Goal: Transaction & Acquisition: Purchase product/service

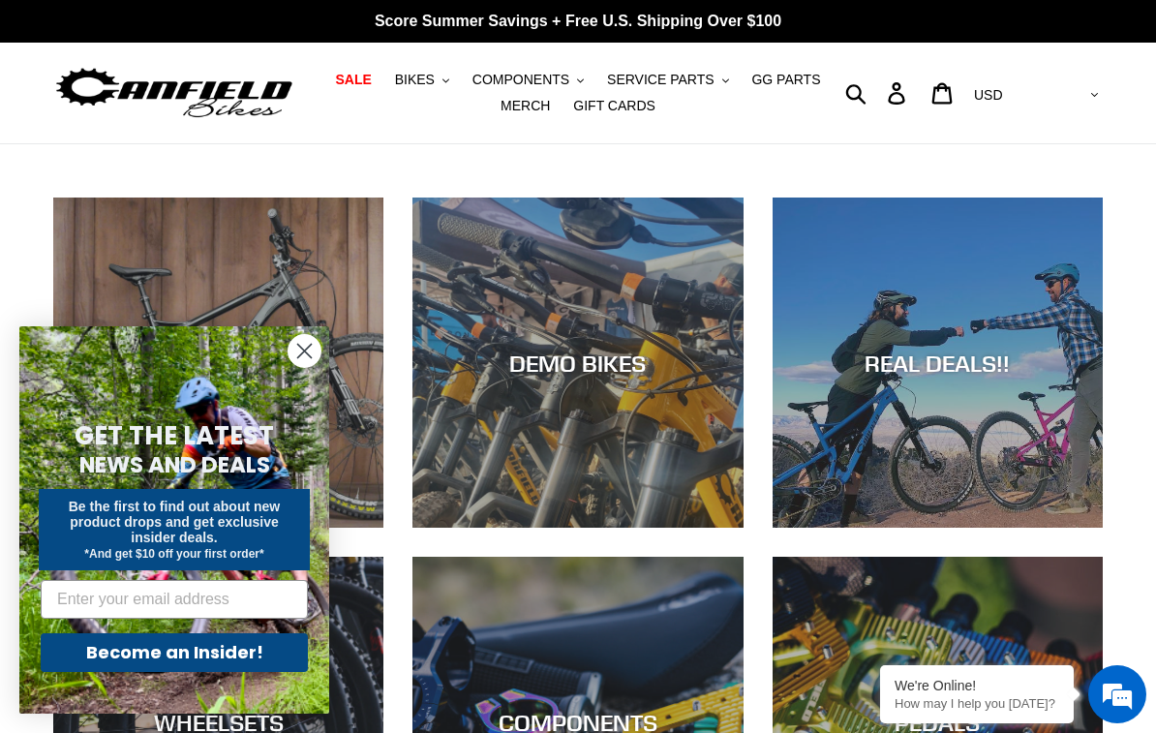
click at [320, 349] on circle "Close dialog" at bounding box center [305, 351] width 32 height 32
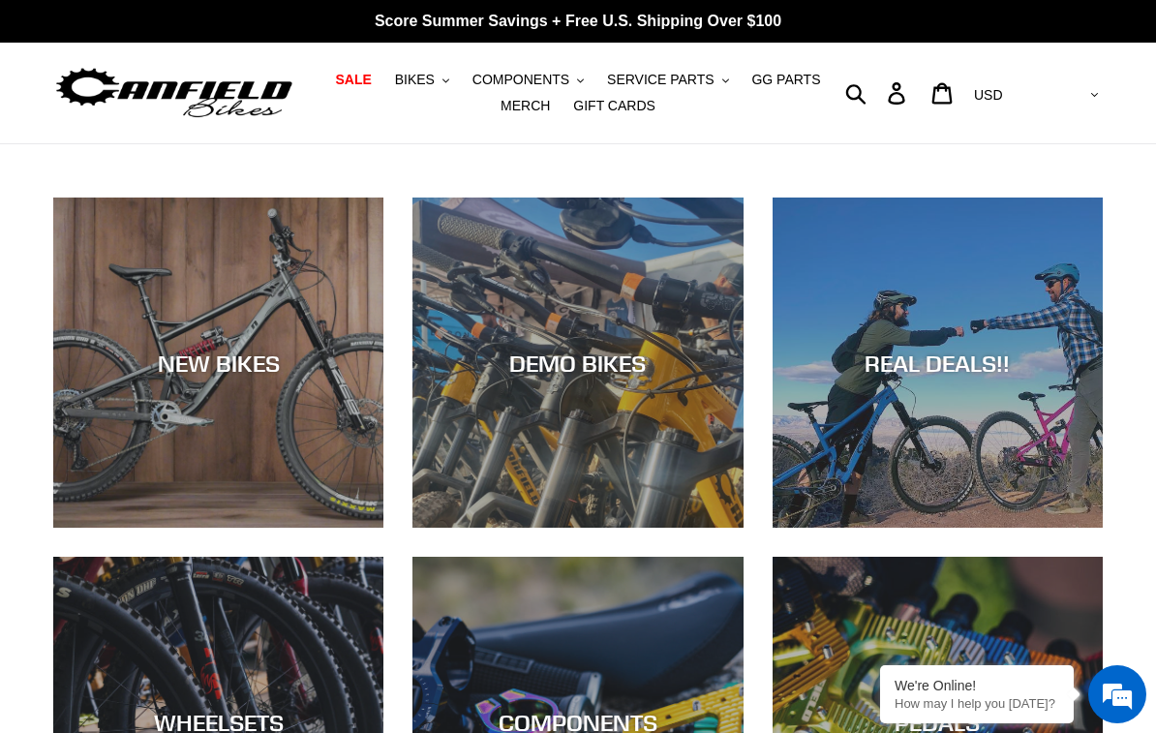
click at [630, 528] on div "DEMO BIKES" at bounding box center [578, 528] width 330 height 0
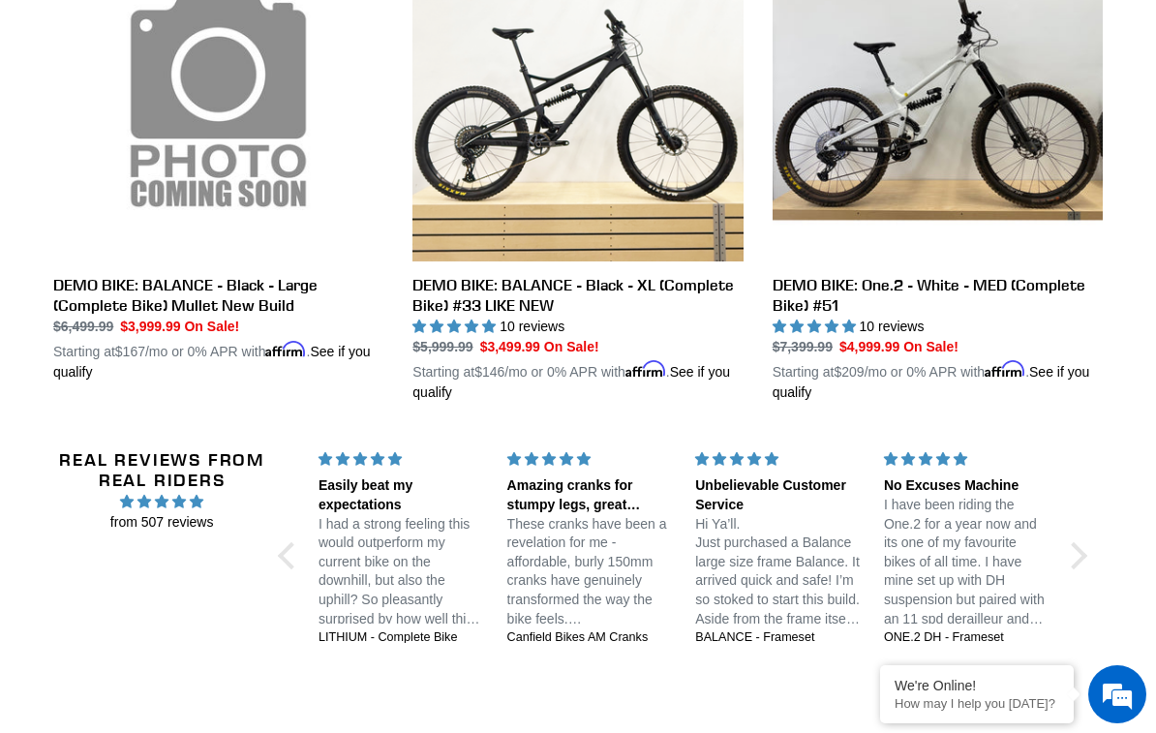
scroll to position [1656, 0]
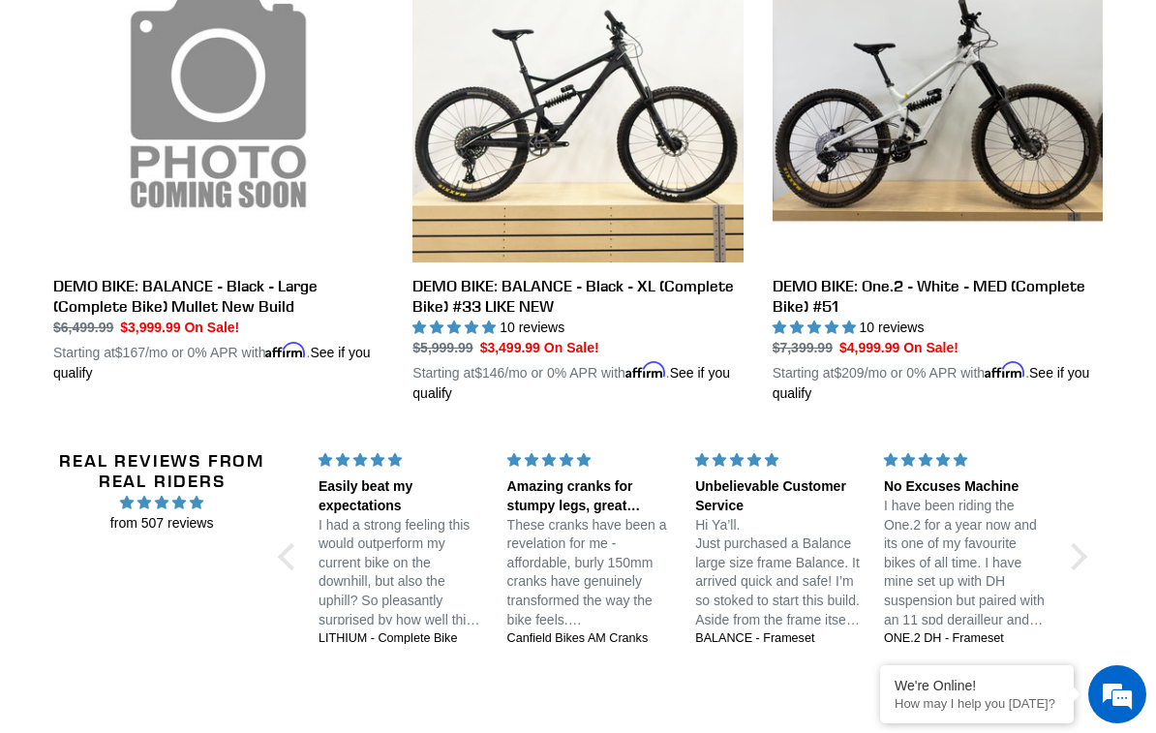
click at [999, 164] on link "DEMO BIKE: One.2 - White - MED (Complete Bike) #51" at bounding box center [938, 168] width 330 height 472
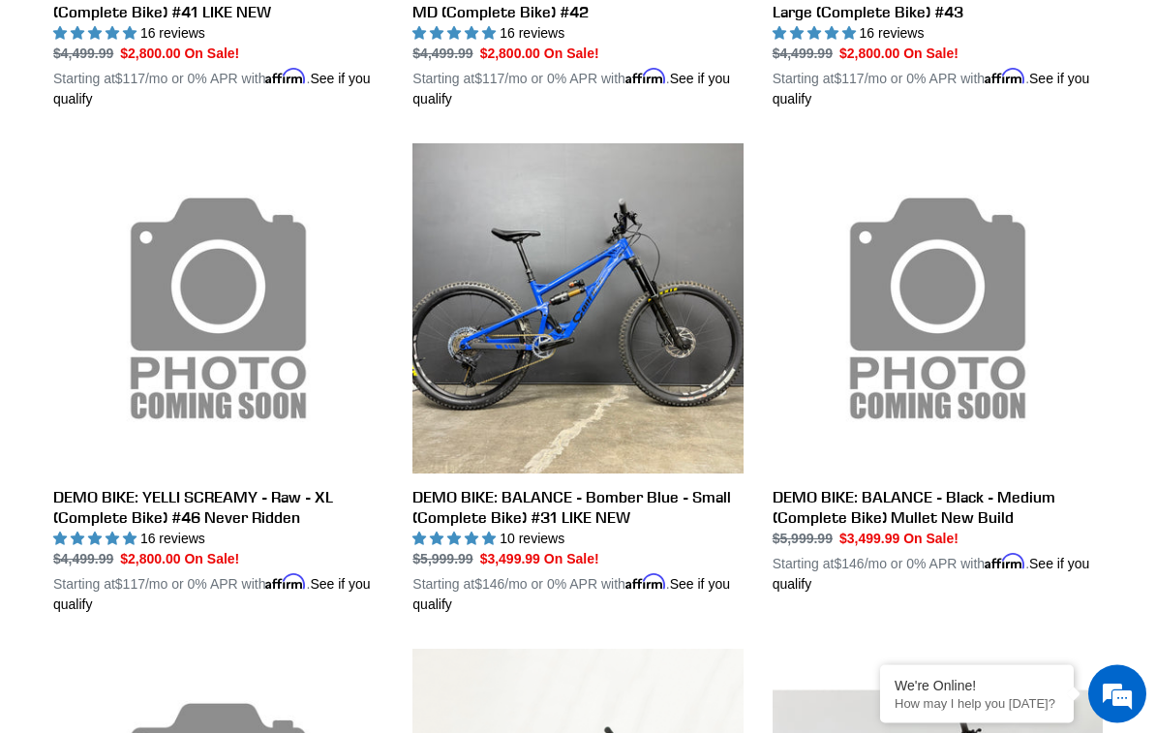
scroll to position [939, 0]
click at [999, 415] on link "DEMO BIKE: BALANCE - Black - Medium (Complete Bike) Mullet New Build" at bounding box center [938, 368] width 330 height 451
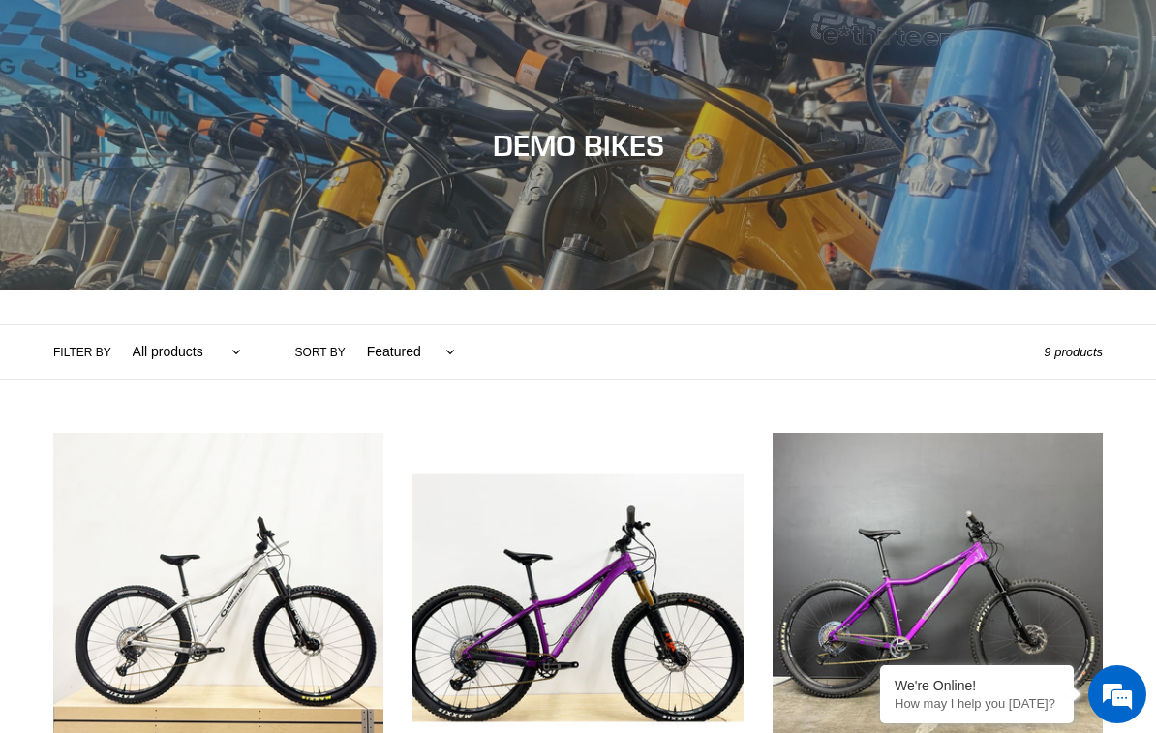
scroll to position [855, 0]
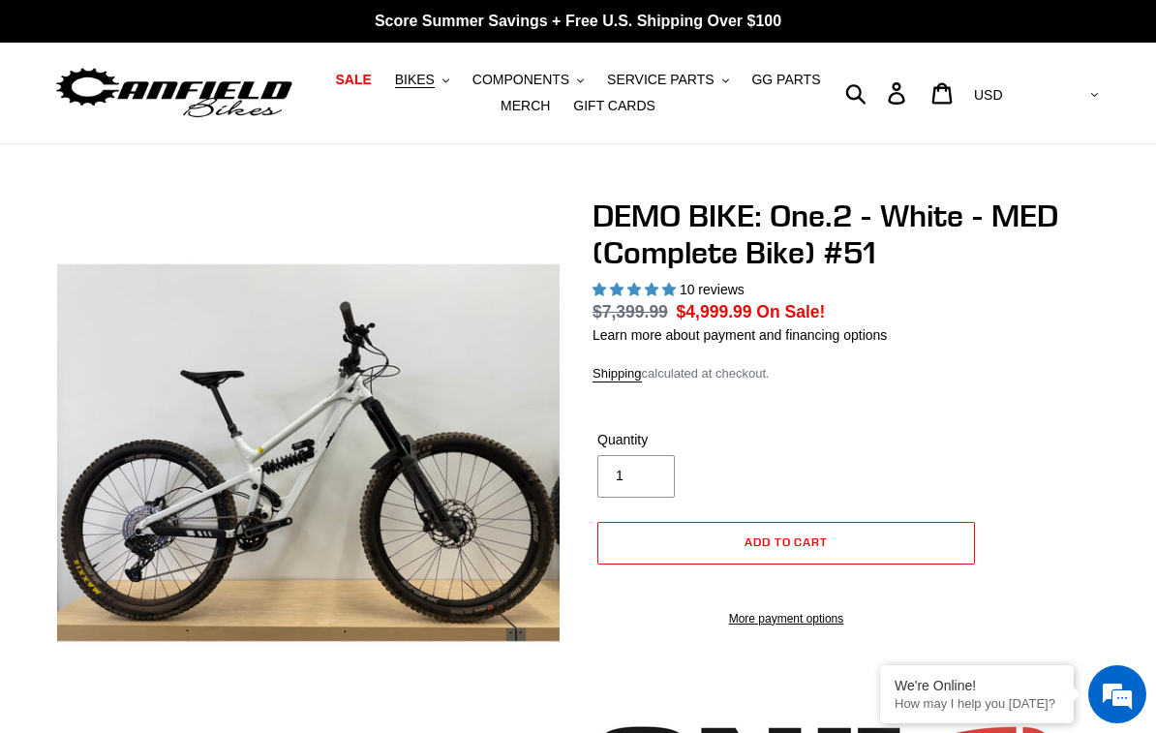
select select "highest-rating"
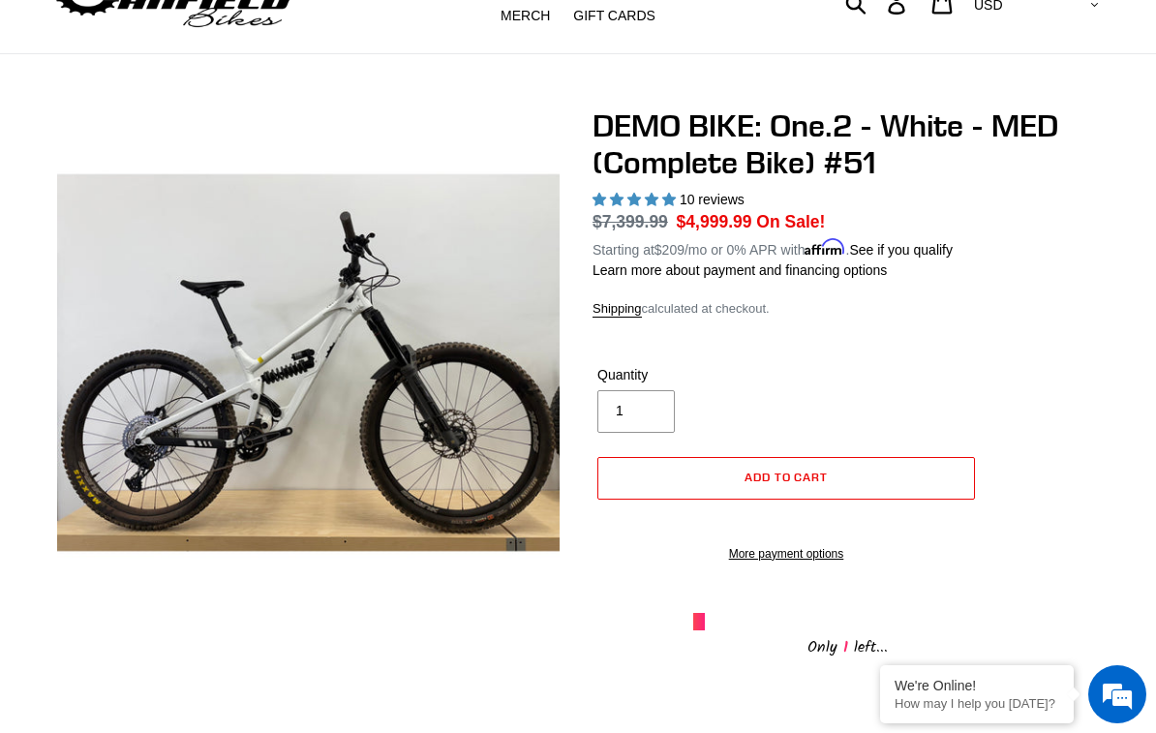
scroll to position [91, 0]
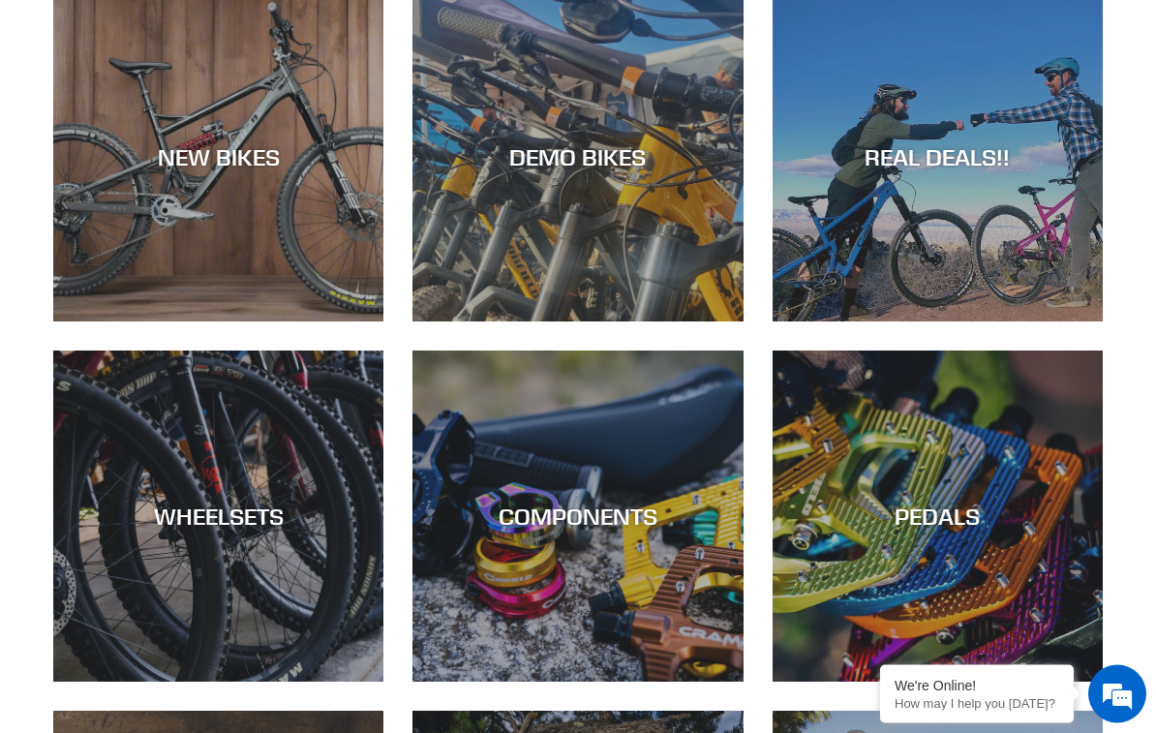
scroll to position [173, 0]
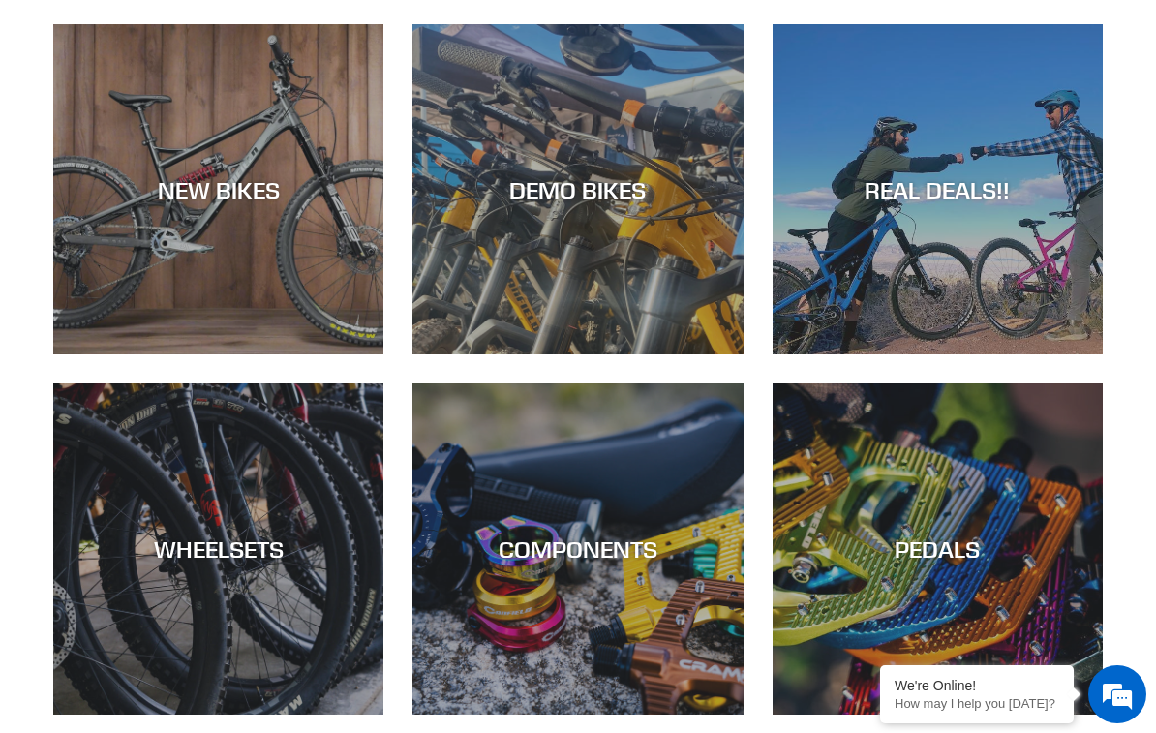
click at [1025, 354] on div "REAL DEALS!!" at bounding box center [938, 354] width 330 height 0
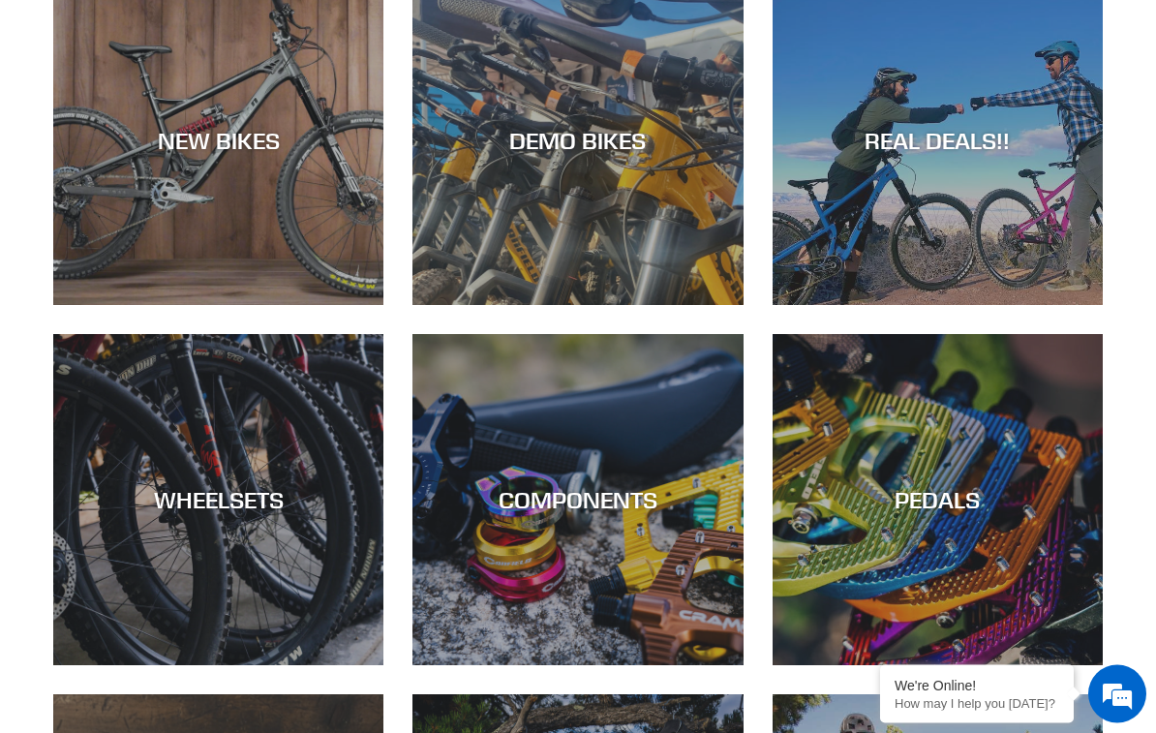
scroll to position [0, 0]
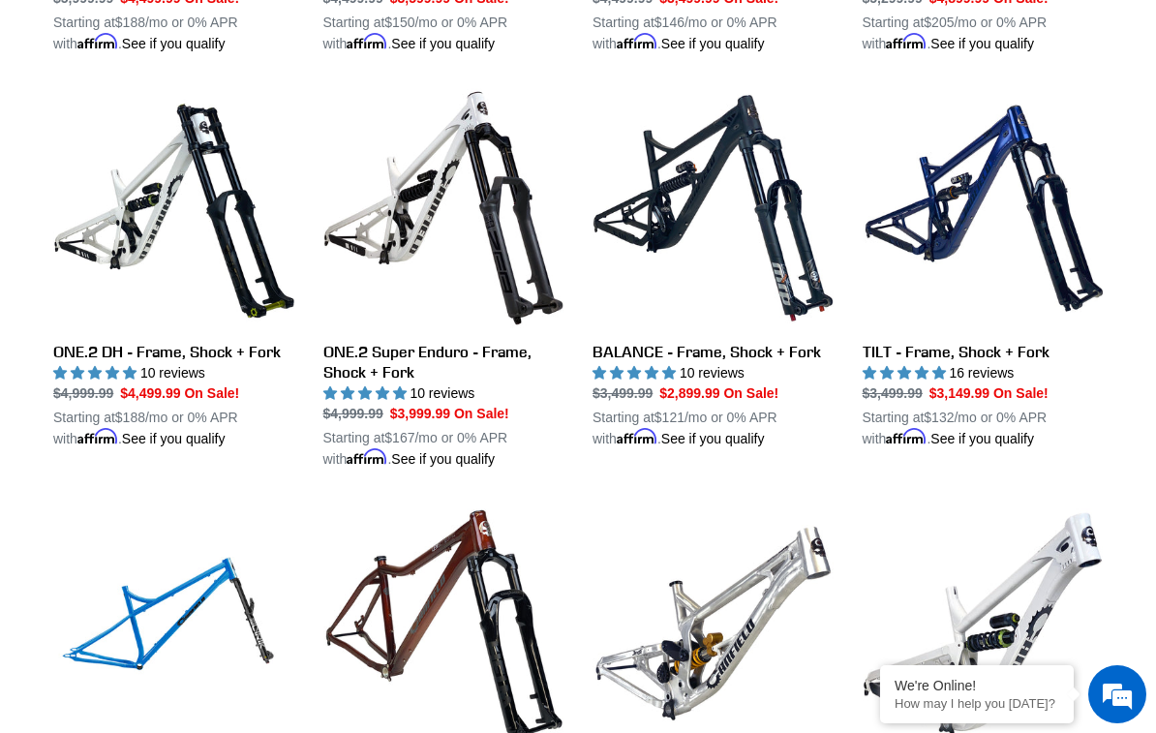
scroll to position [1929, 0]
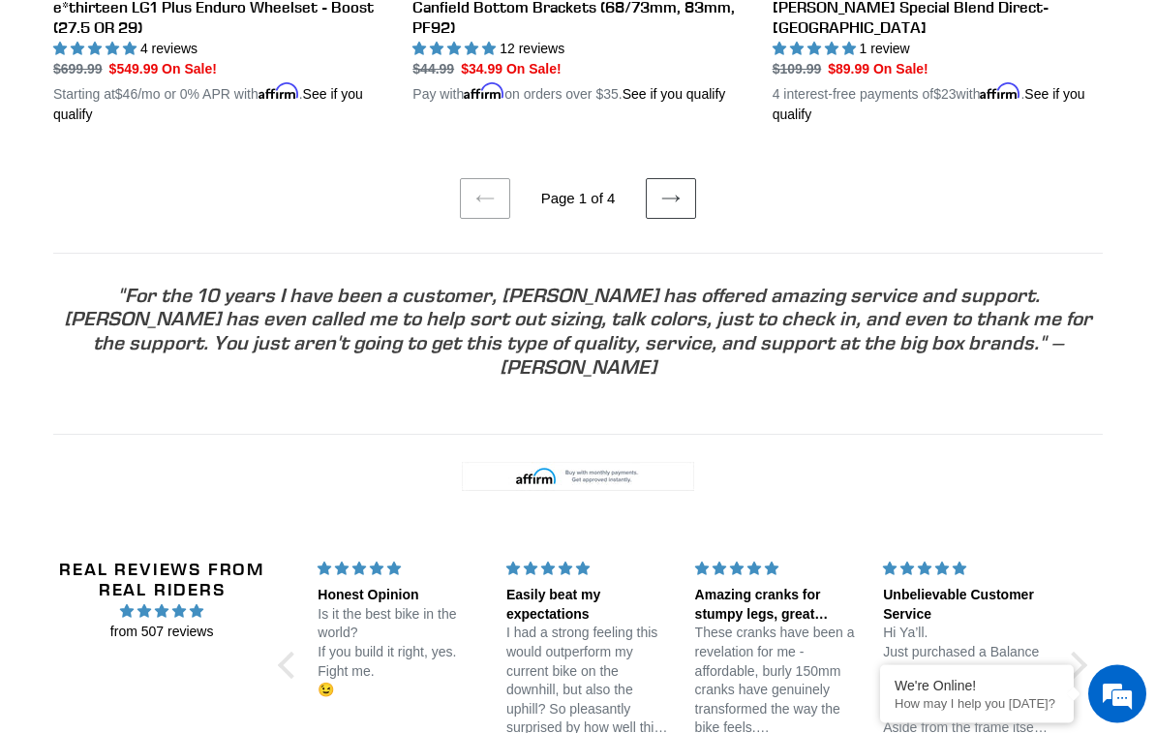
scroll to position [4297, 0]
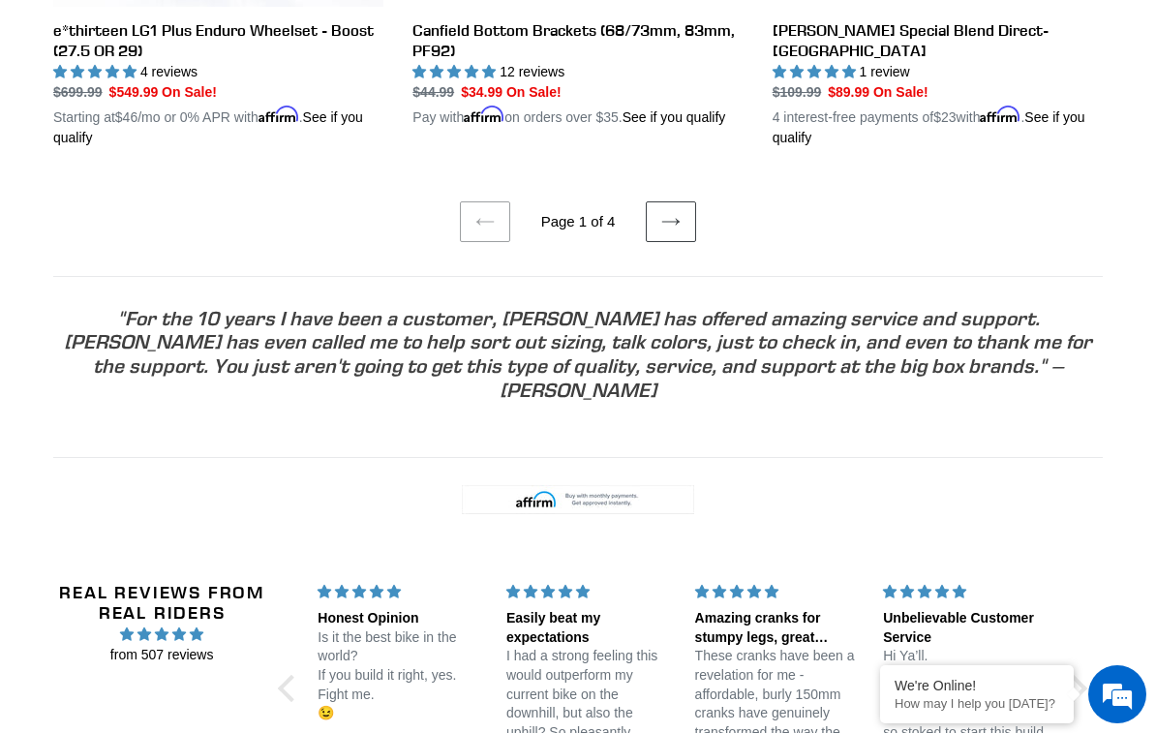
click at [696, 204] on link "Next page" at bounding box center [671, 221] width 50 height 41
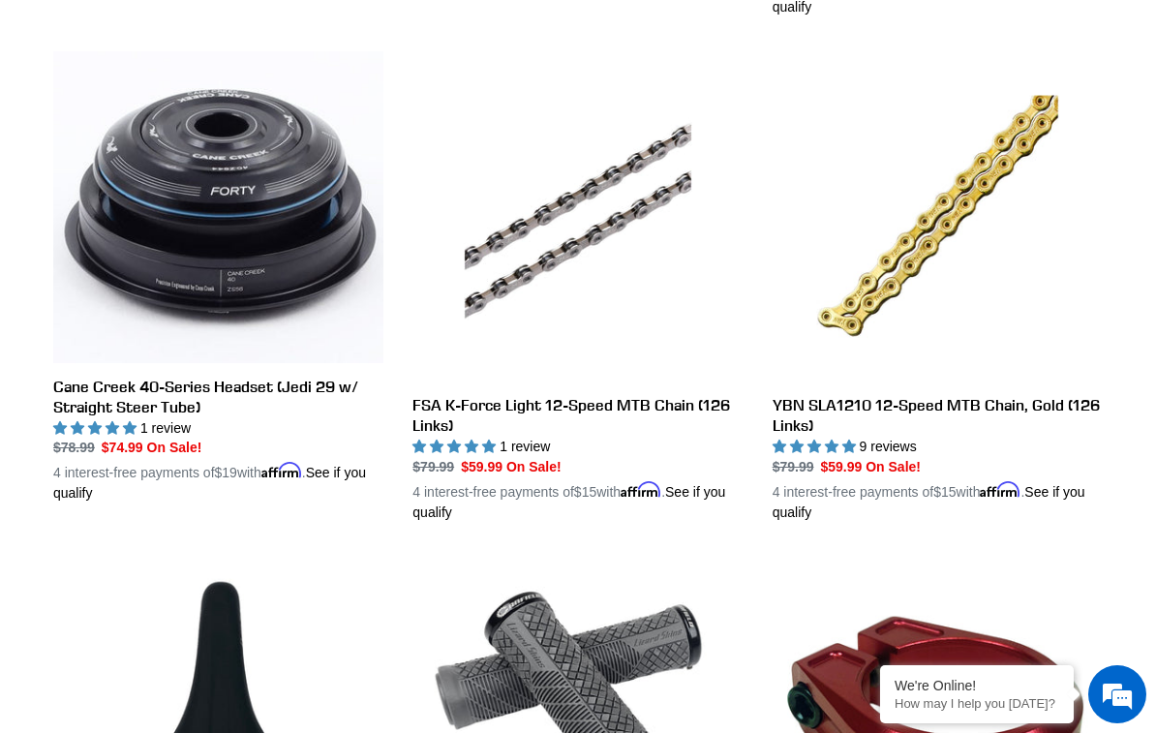
scroll to position [871, 0]
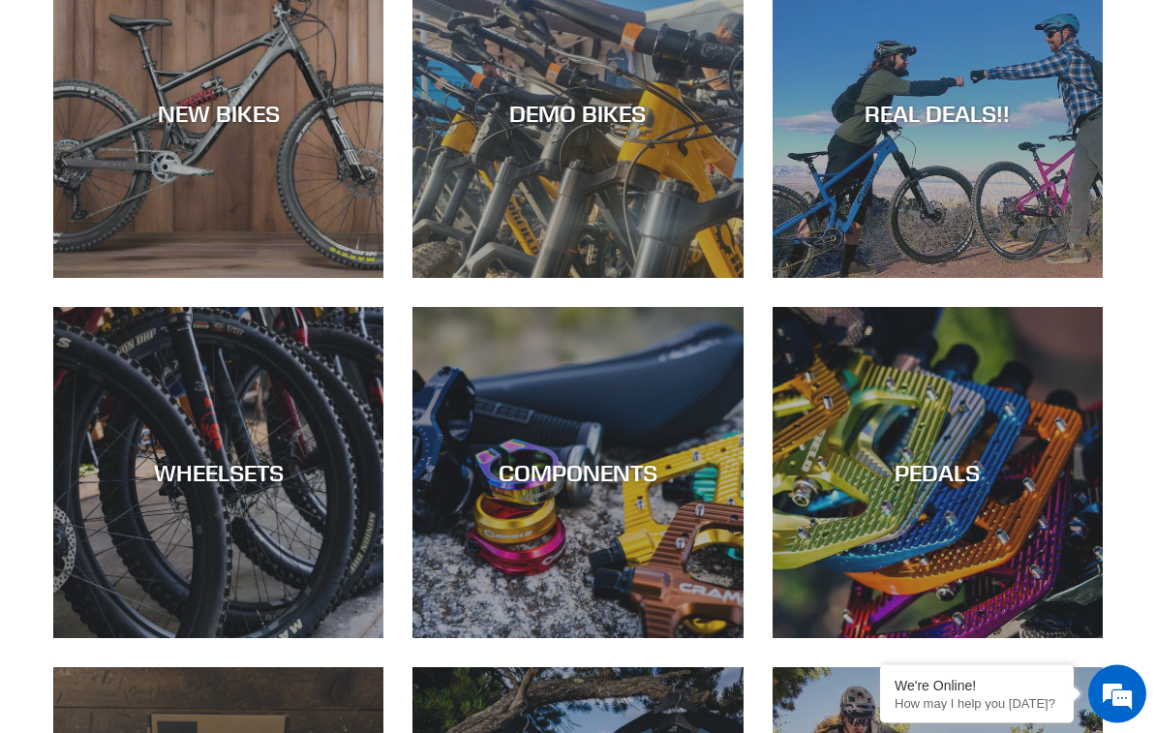
scroll to position [258, 0]
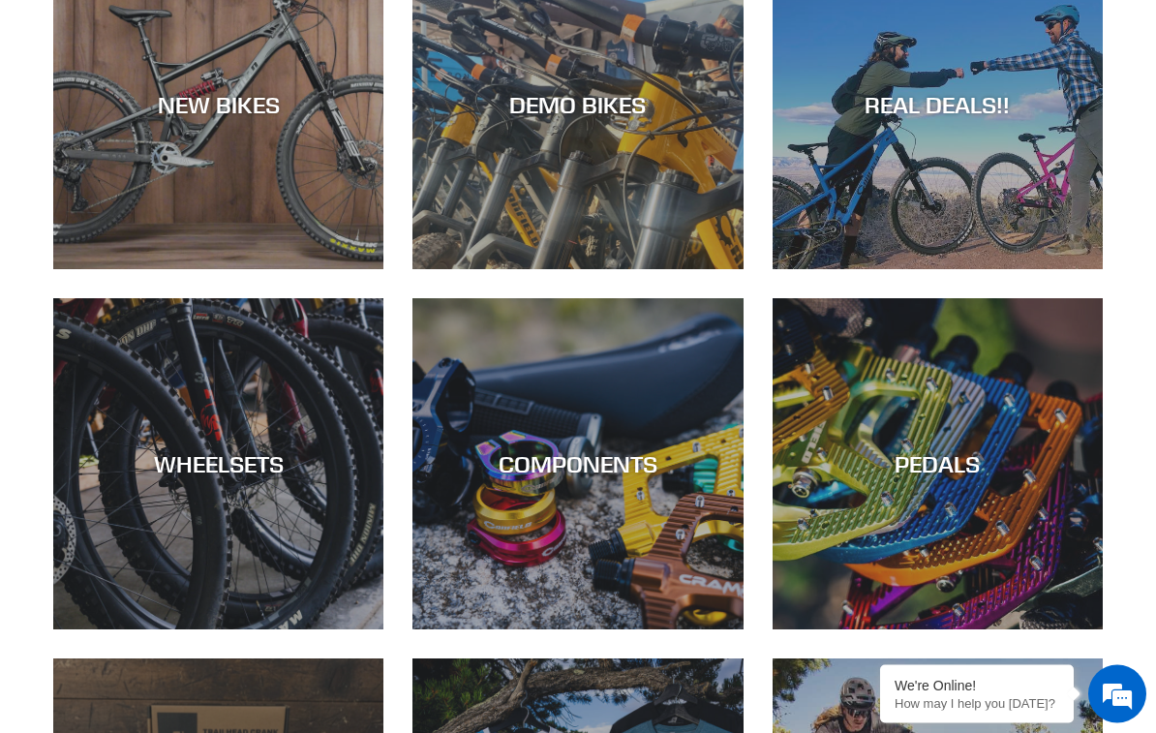
click at [613, 630] on div "COMPONENTS" at bounding box center [578, 630] width 330 height 0
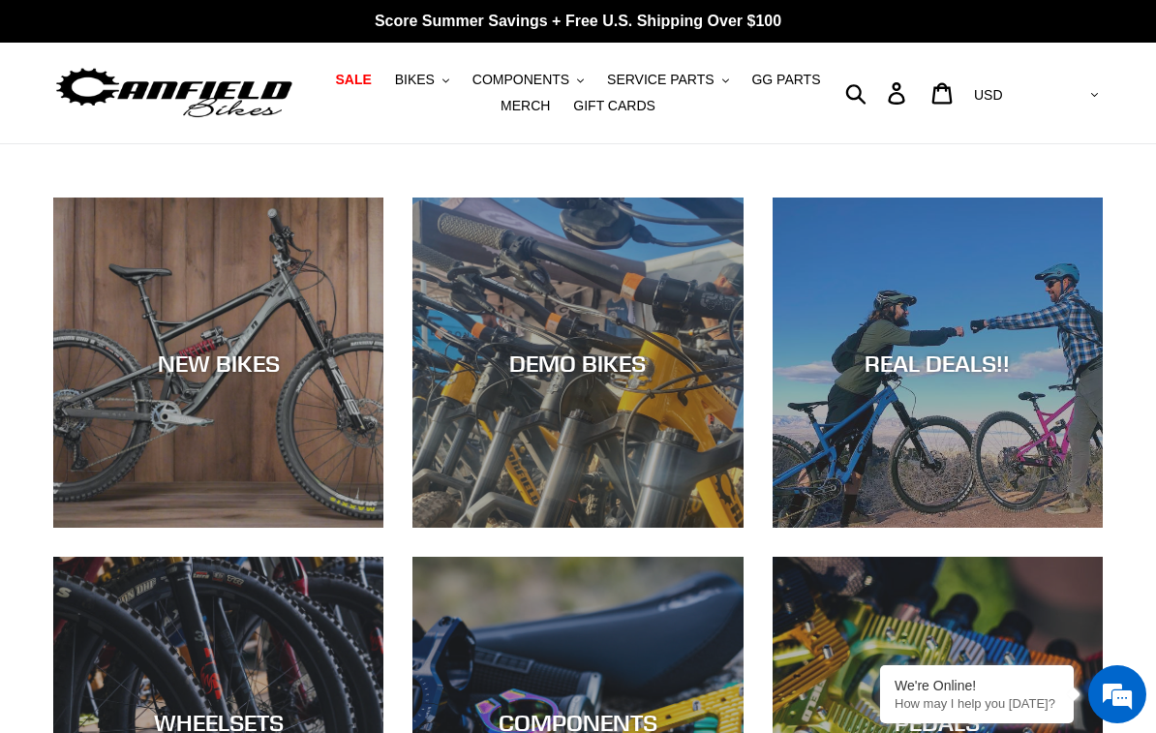
scroll to position [0, 0]
click at [422, 86] on span "BIKES" at bounding box center [415, 80] width 40 height 16
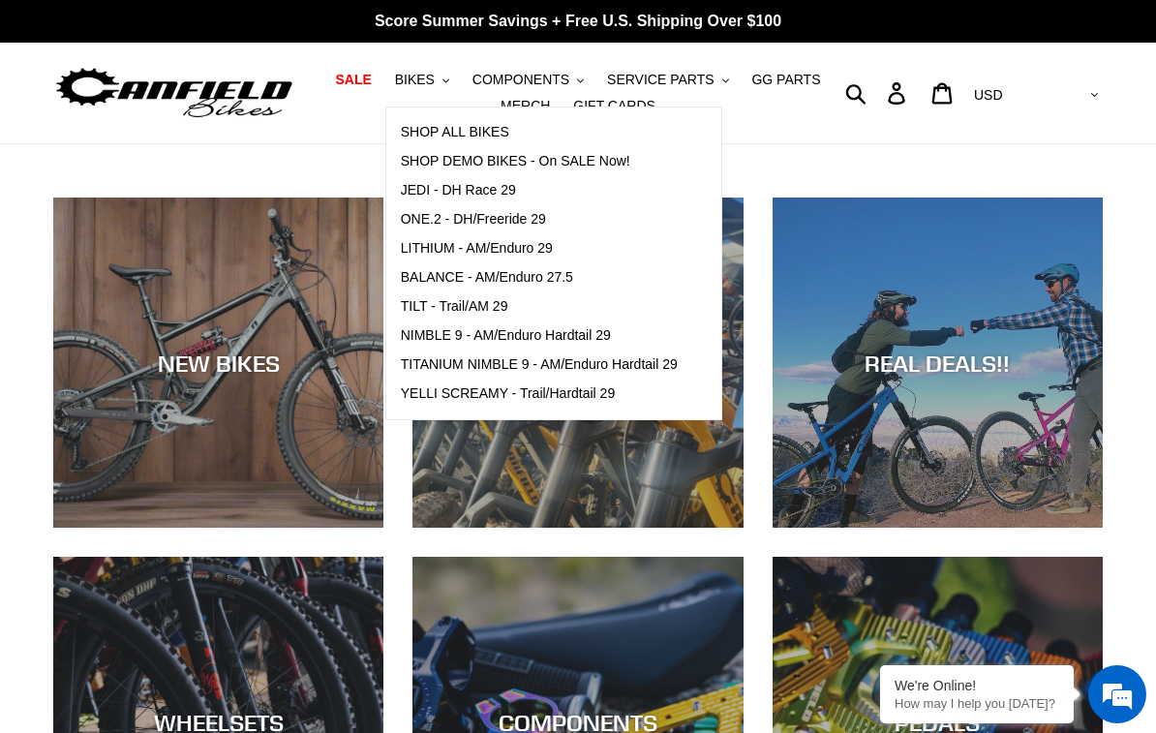
click at [530, 250] on span "LITHIUM - AM/Enduro 29" at bounding box center [477, 248] width 152 height 16
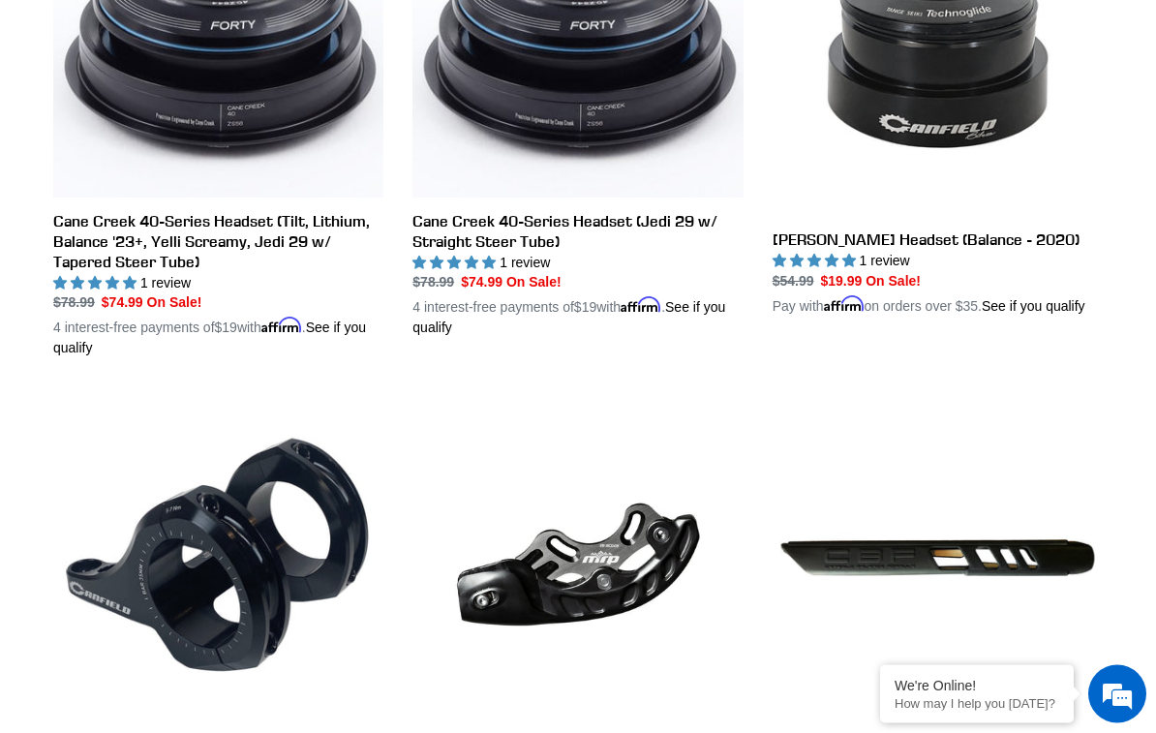
scroll to position [2503, 0]
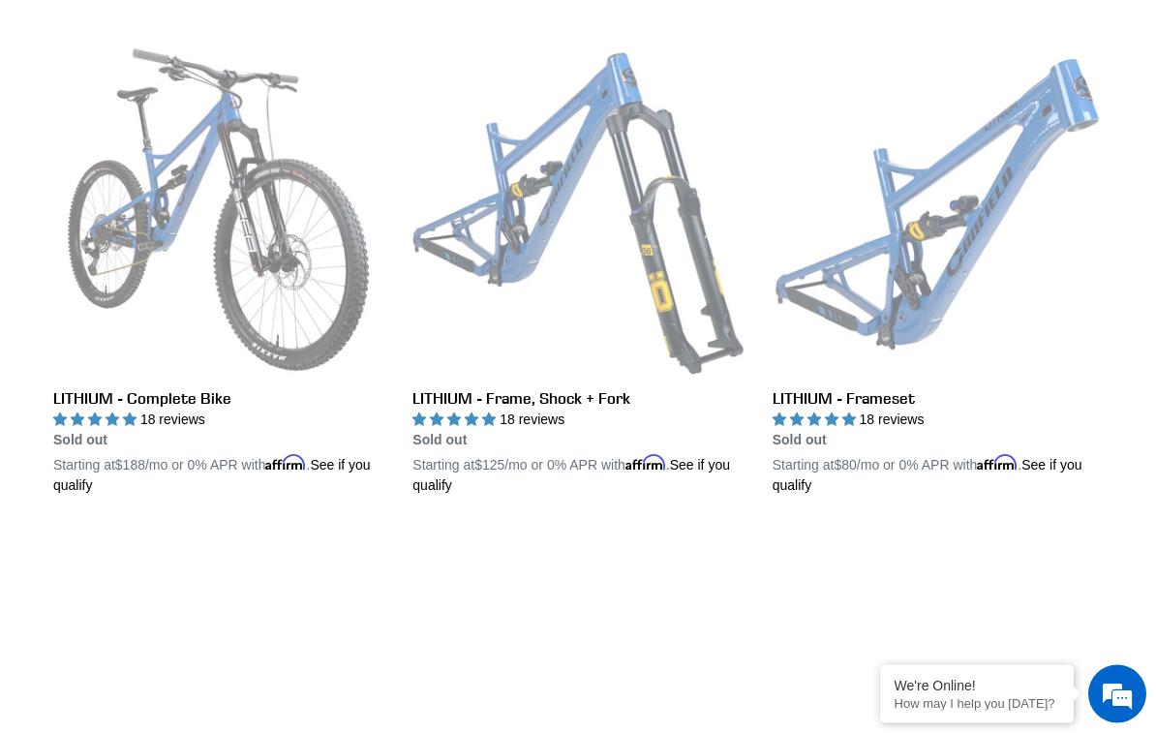
scroll to position [533, 0]
click at [276, 337] on link "LITHIUM - Complete Bike" at bounding box center [218, 270] width 330 height 451
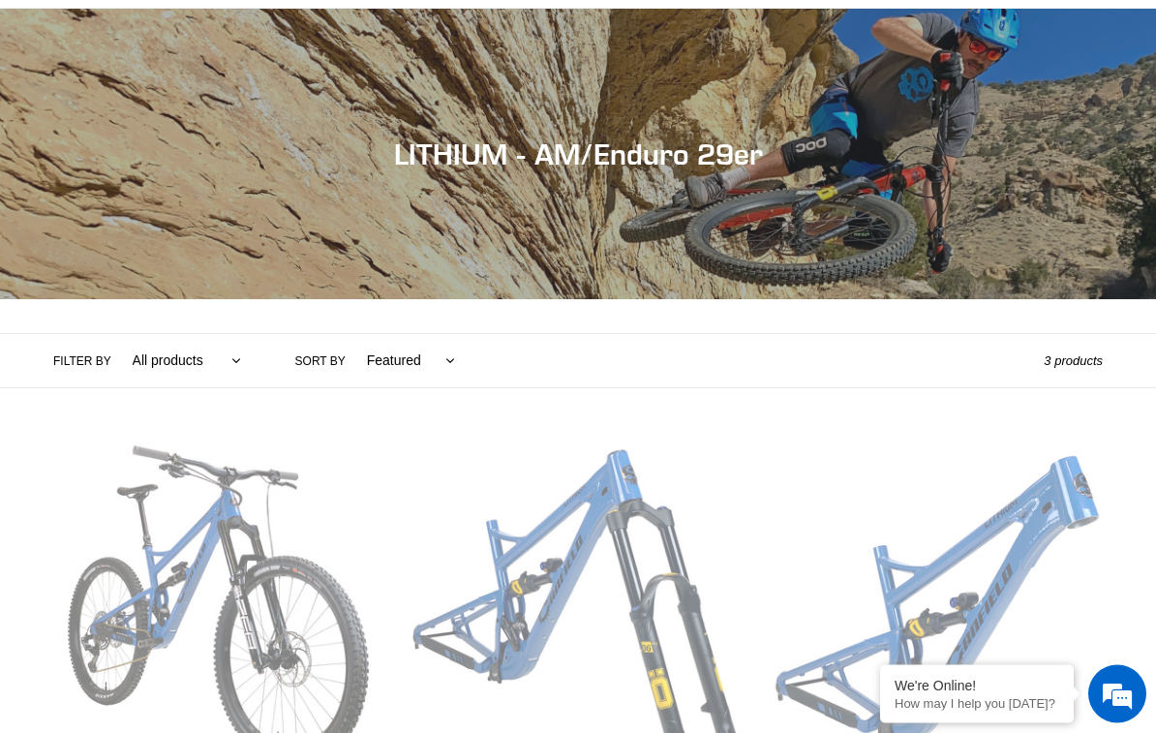
scroll to position [80, 0]
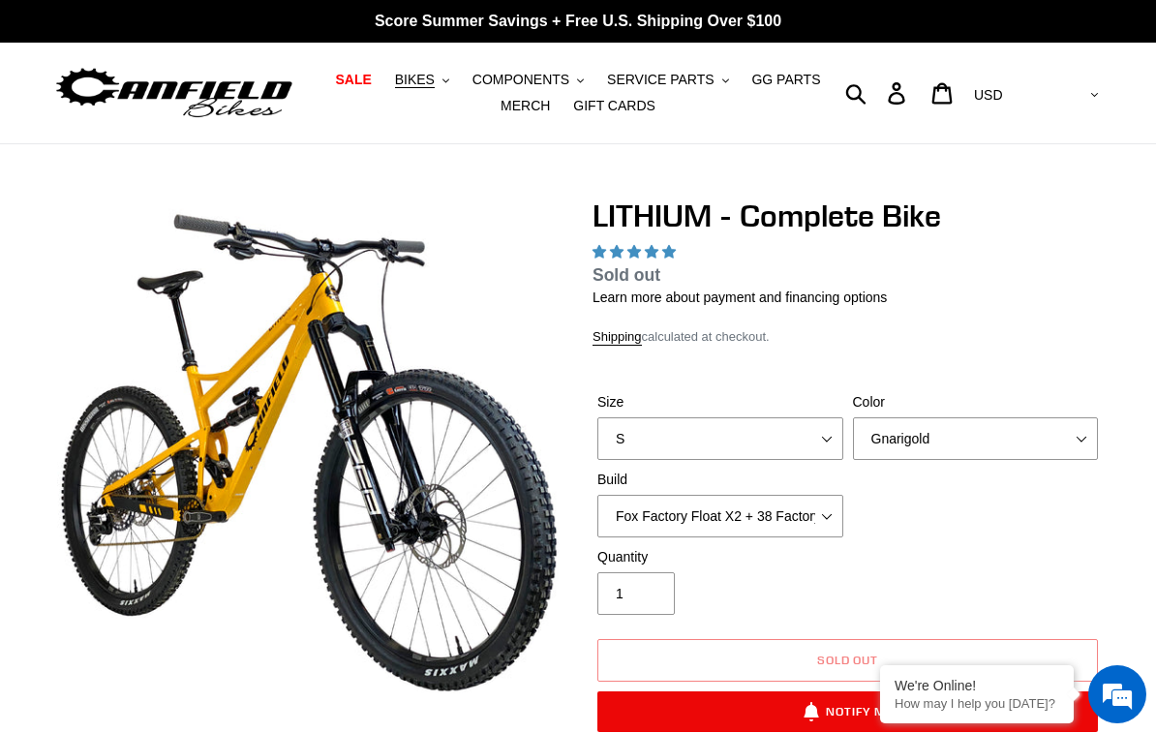
select select "highest-rating"
click at [833, 438] on select "S M L XL" at bounding box center [720, 438] width 246 height 43
select select "M"
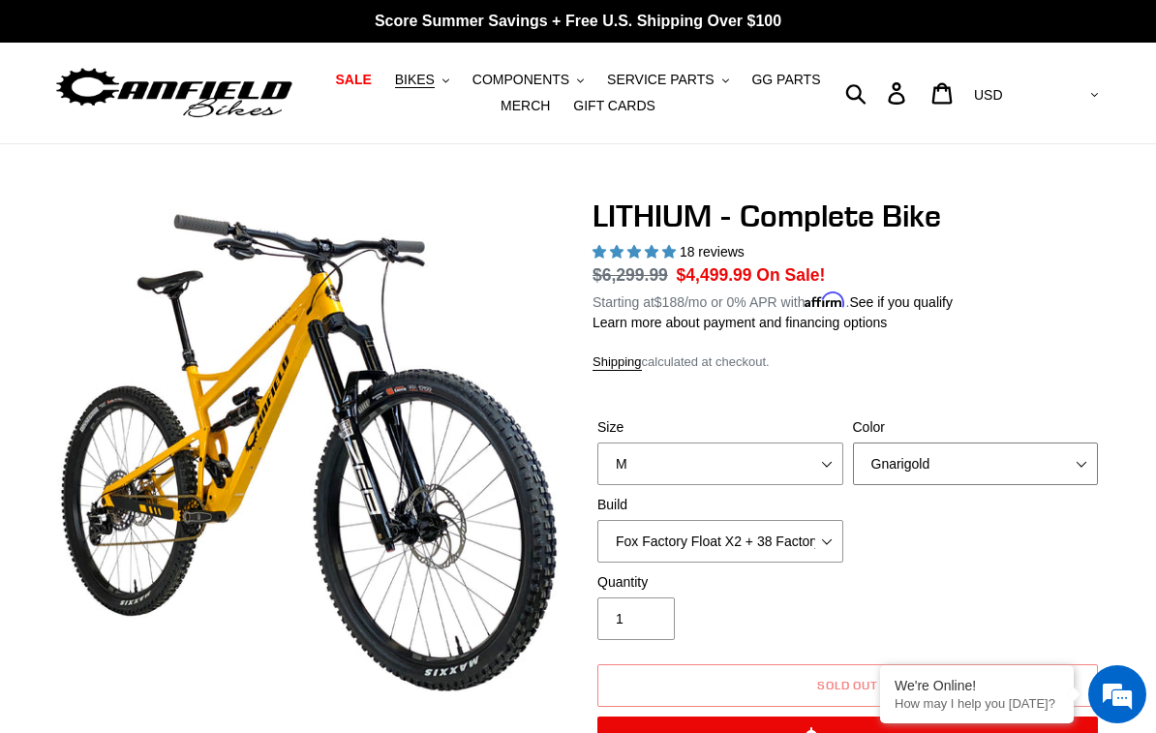
click at [1036, 471] on select "Gnarigold Blue Velvet Stealth Black" at bounding box center [976, 464] width 246 height 43
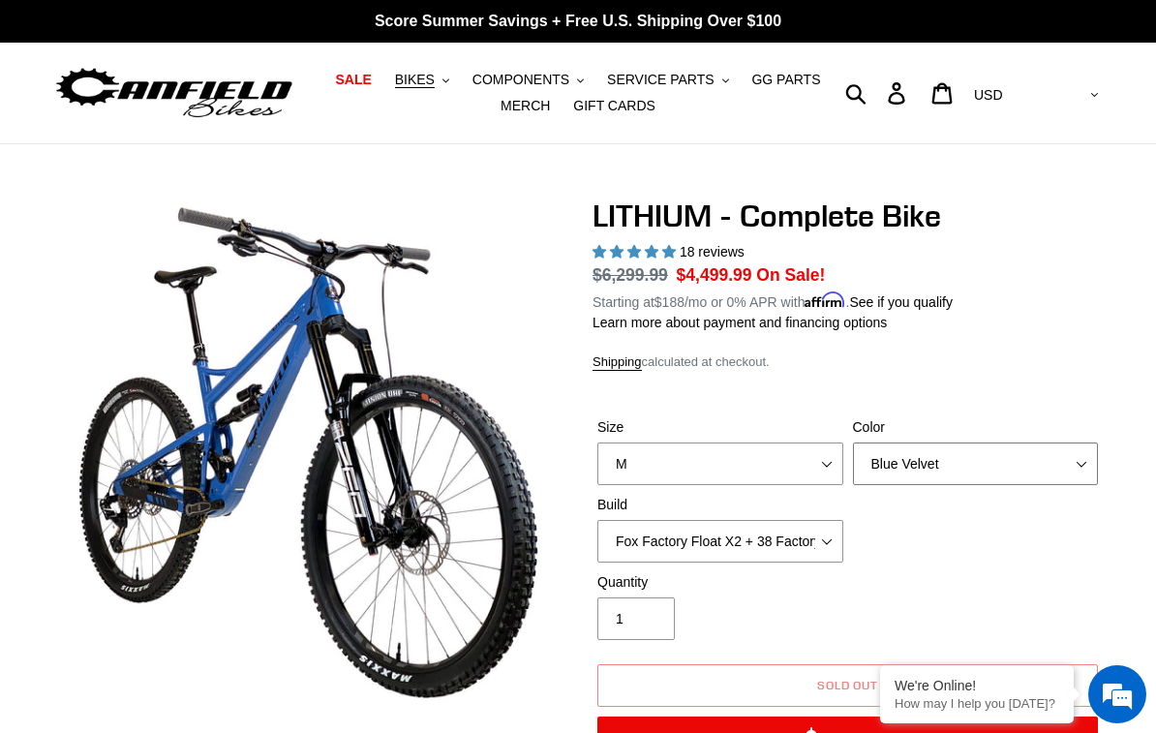
click at [1020, 471] on select "Gnarigold Blue Velvet Stealth Black" at bounding box center [976, 464] width 246 height 43
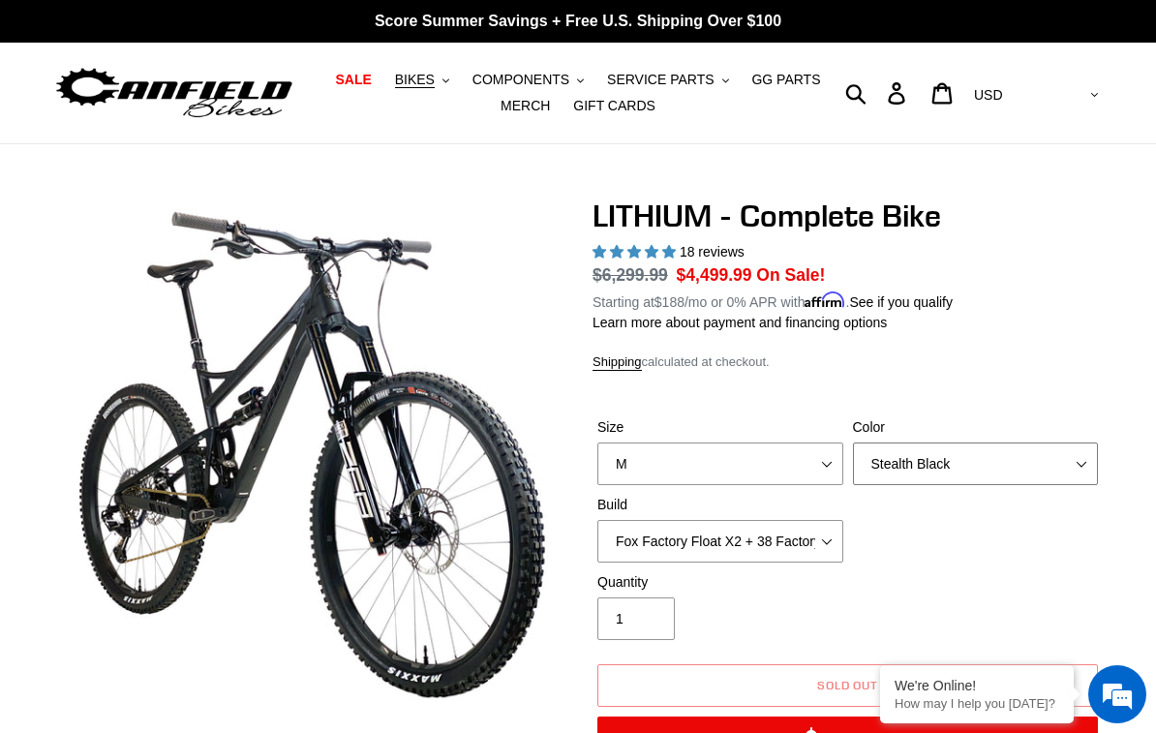
click at [976, 464] on select "Gnarigold Blue Velvet Stealth Black" at bounding box center [976, 464] width 246 height 43
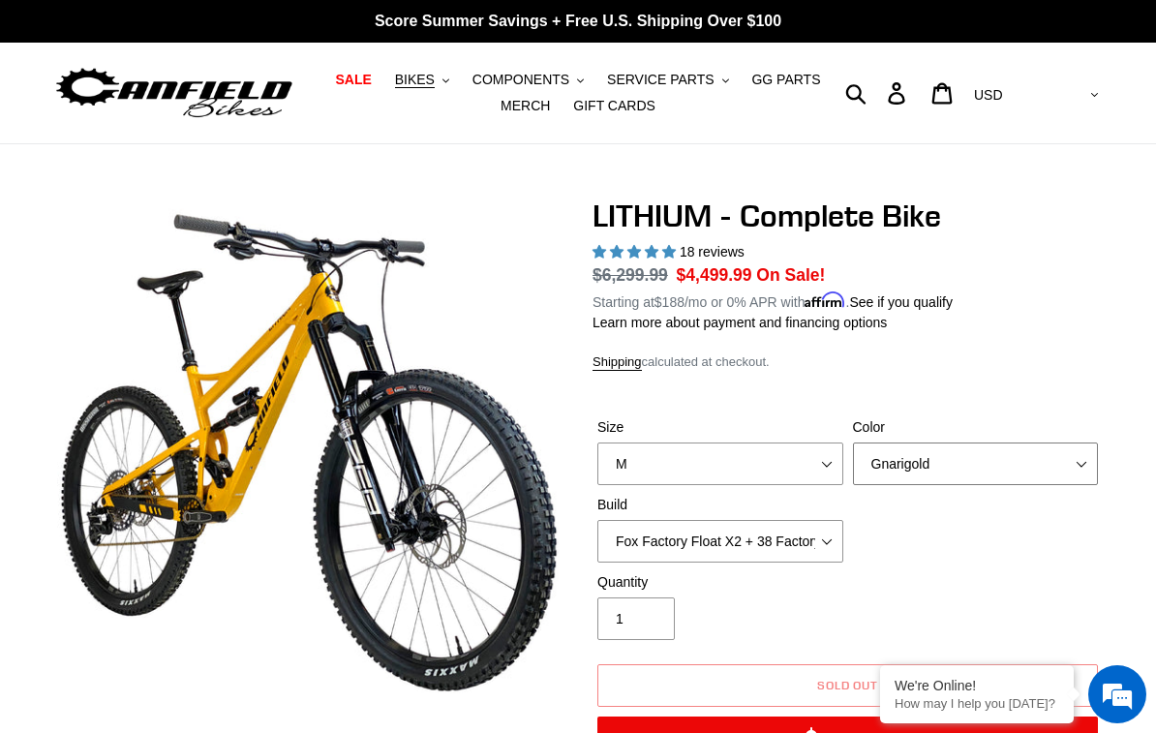
click at [987, 464] on select "Gnarigold Blue Velvet Stealth Black" at bounding box center [976, 464] width 246 height 43
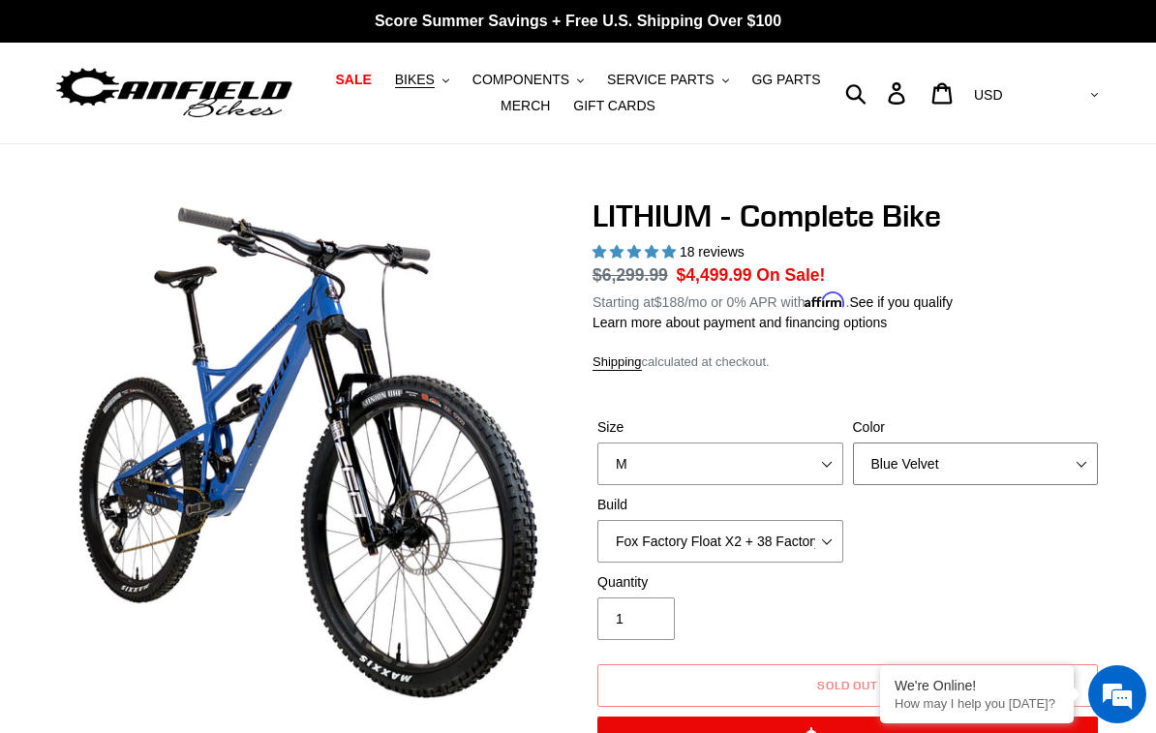
click at [983, 466] on select "Gnarigold Blue Velvet Stealth Black" at bounding box center [976, 464] width 246 height 43
select select "Stealth Black"
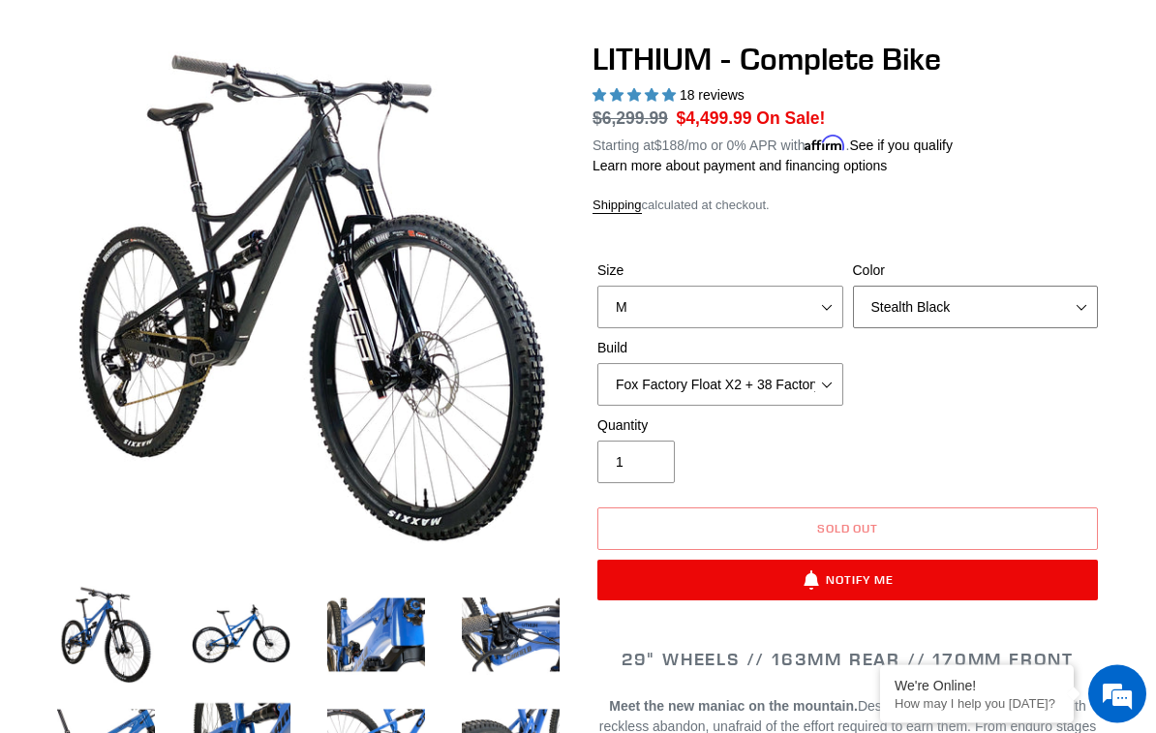
scroll to position [158, 0]
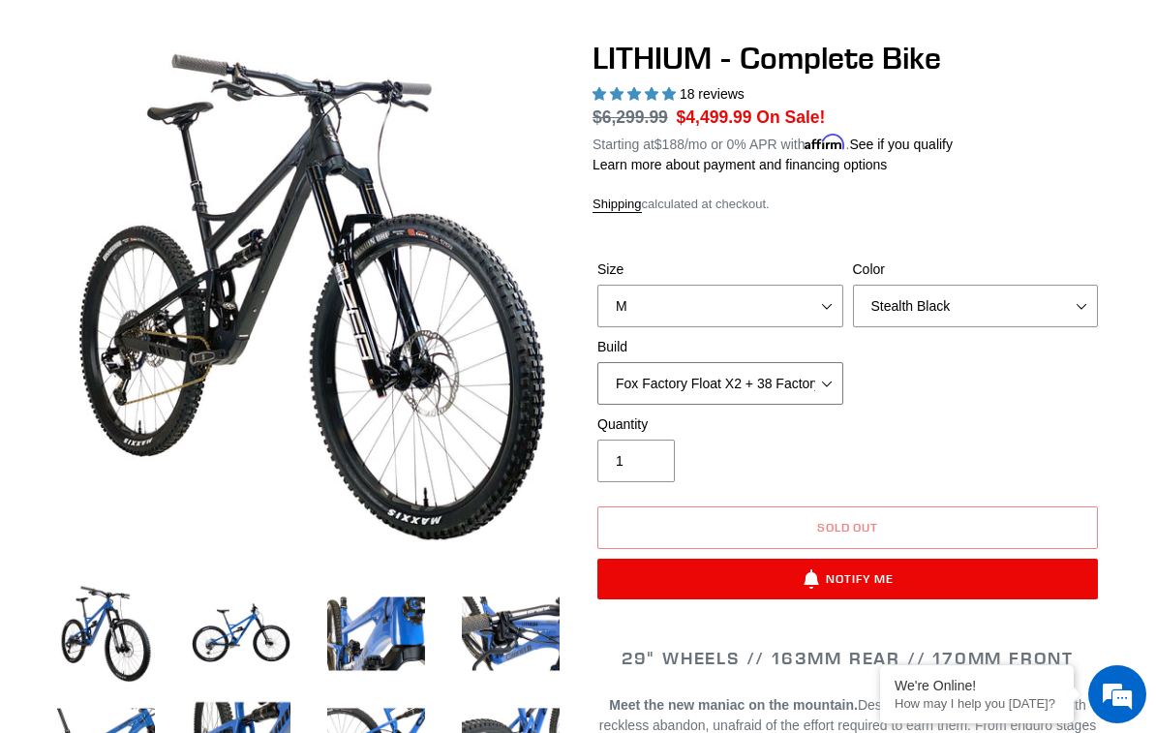
click at [838, 388] on select "Fox Factory Float X2 + 38 Factory Grip 2 170 + SRAM GX Fox Factory Float X2 + 3…" at bounding box center [720, 383] width 246 height 43
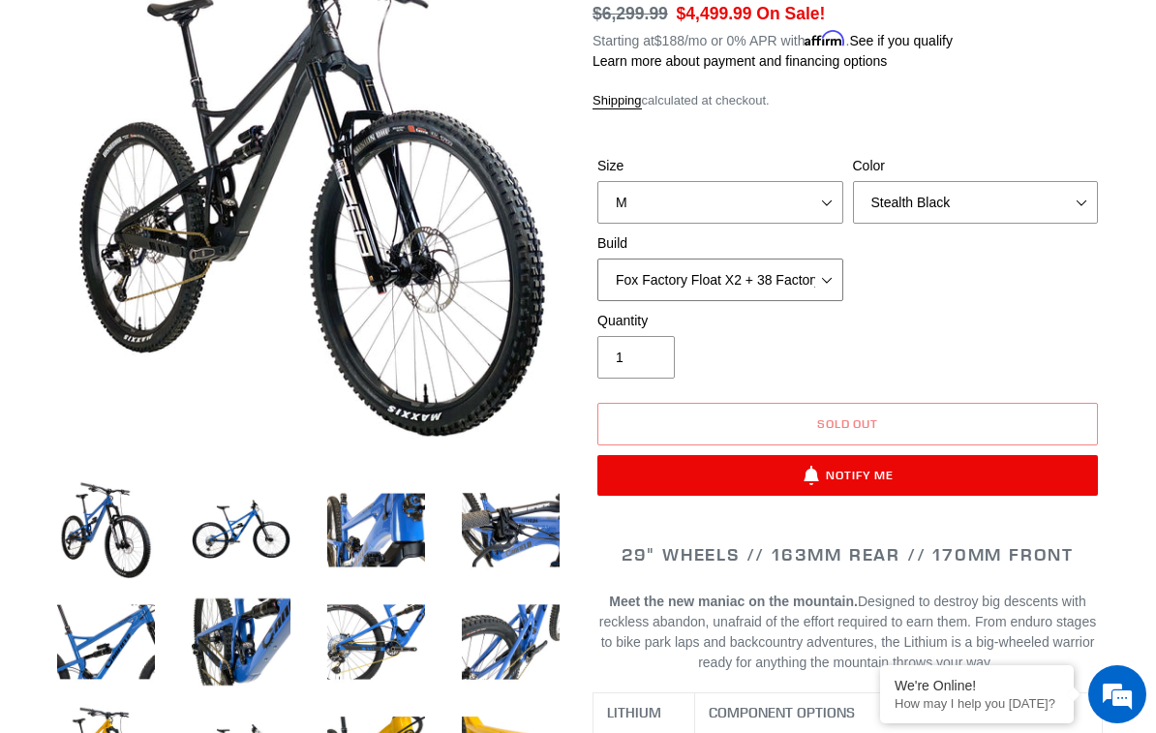
scroll to position [257, 0]
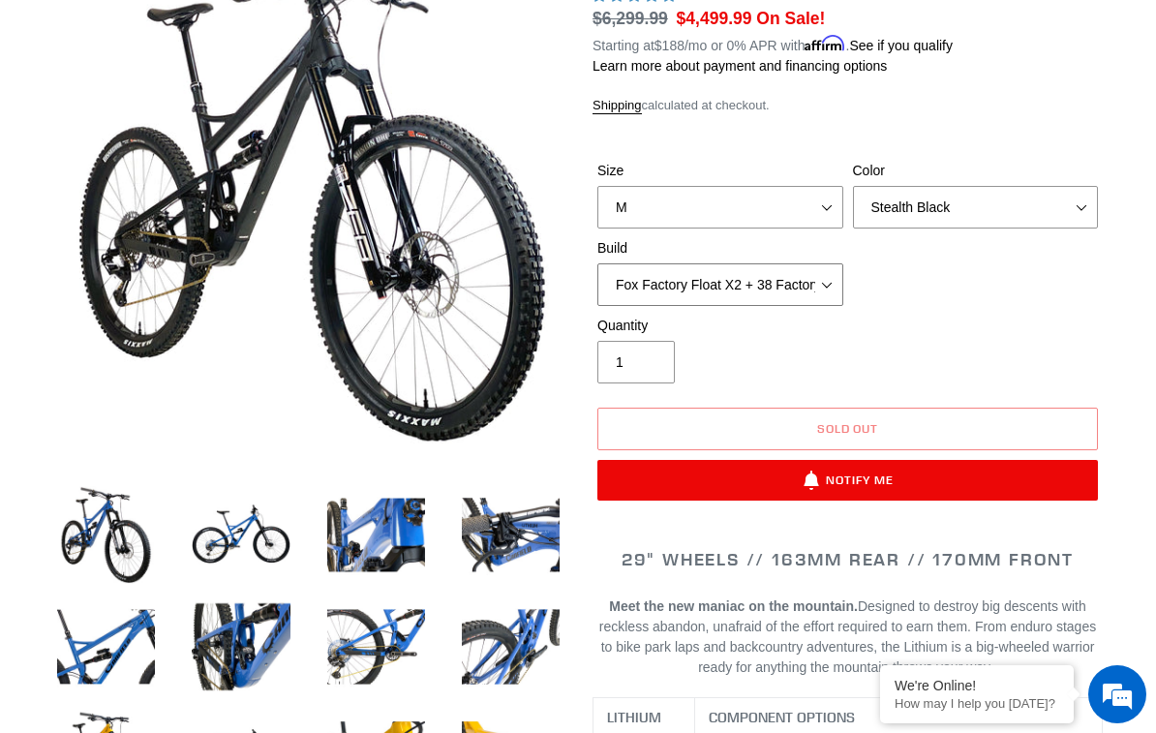
click at [809, 287] on select "Fox Factory Float X2 + 38 Factory Grip 2 170 + SRAM GX Fox Factory Float X2 + 3…" at bounding box center [720, 284] width 246 height 43
select select "Fox Factory Float X2 + 38 Factory Grip 2 170 + Shimano XT"
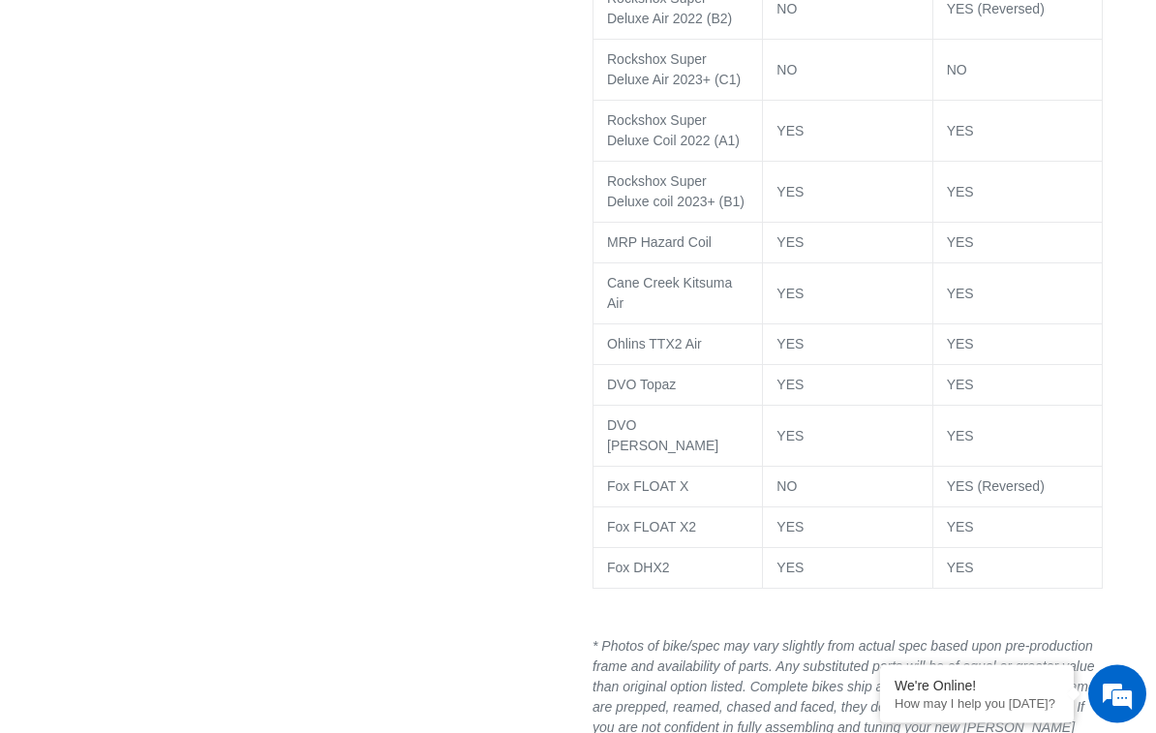
scroll to position [3712, 0]
